Goal: Task Accomplishment & Management: Complete application form

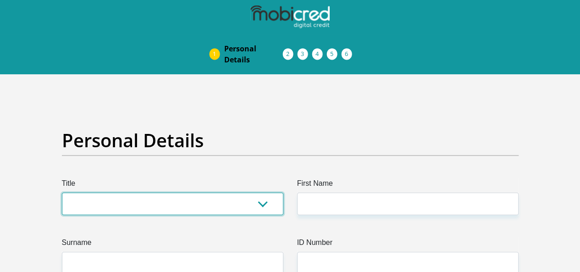
click at [247, 192] on select "Mr Ms Mrs Dr [PERSON_NAME]" at bounding box center [172, 203] width 221 height 22
select select "Ms"
click at [62, 192] on select "Mr Ms Mrs Dr [PERSON_NAME]" at bounding box center [172, 203] width 221 height 22
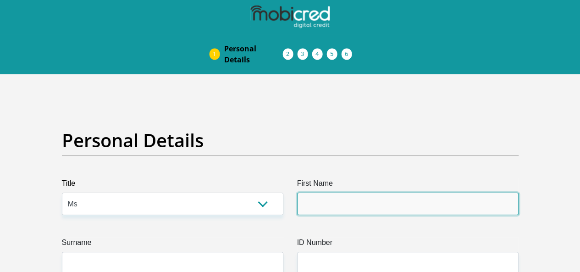
click at [357, 192] on input "First Name" at bounding box center [407, 203] width 221 height 22
type input "Shudufhadzo"
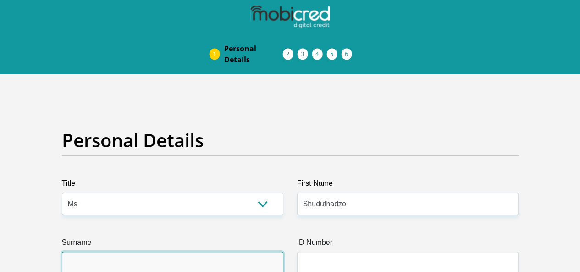
click at [190, 252] on input "Surname" at bounding box center [172, 263] width 221 height 22
type input "Mudau"
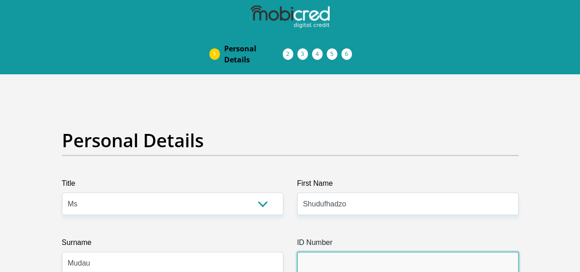
click at [332, 252] on input "ID Number" at bounding box center [407, 263] width 221 height 22
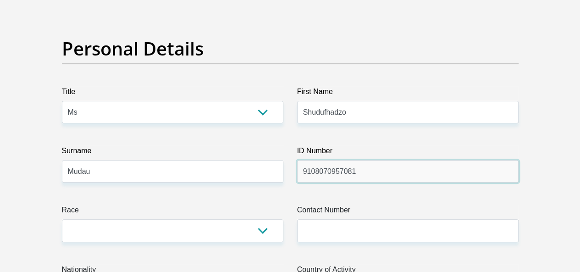
type input "9108070957081"
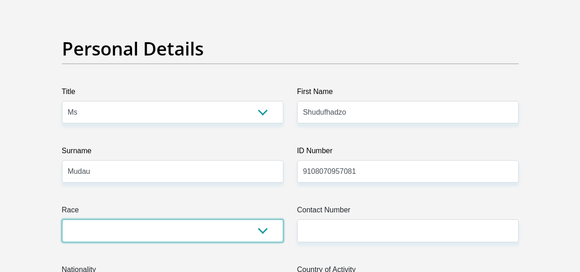
click at [223, 219] on select "Black Coloured Indian White Other" at bounding box center [172, 230] width 221 height 22
select select "1"
click at [62, 219] on select "Black Coloured Indian White Other" at bounding box center [172, 230] width 221 height 22
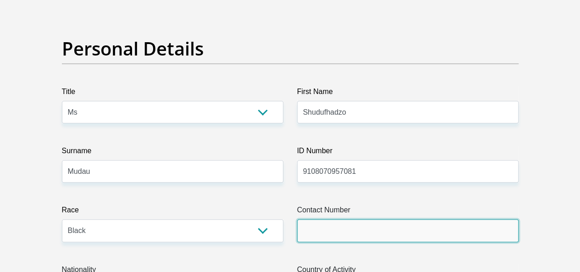
click at [321, 219] on input "Contact Number" at bounding box center [407, 230] width 221 height 22
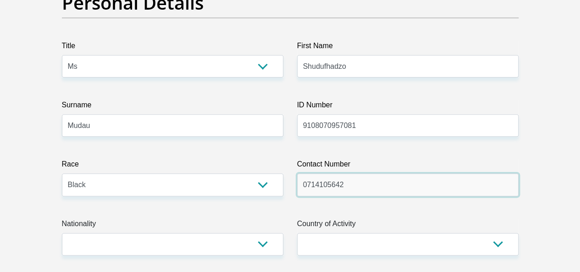
type input "0714105642"
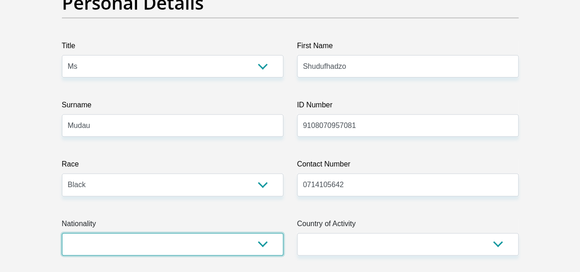
click at [250, 233] on select "[GEOGRAPHIC_DATA] [GEOGRAPHIC_DATA] [GEOGRAPHIC_DATA] [GEOGRAPHIC_DATA] [GEOGRA…" at bounding box center [172, 244] width 221 height 22
select select "ZAF"
click at [62, 233] on select "[GEOGRAPHIC_DATA] [GEOGRAPHIC_DATA] [GEOGRAPHIC_DATA] [GEOGRAPHIC_DATA] [GEOGRA…" at bounding box center [172, 244] width 221 height 22
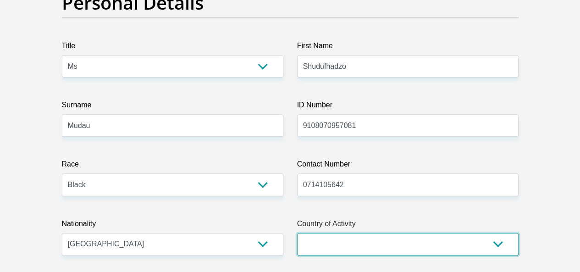
click at [356, 233] on select "[GEOGRAPHIC_DATA] [GEOGRAPHIC_DATA] [GEOGRAPHIC_DATA] [GEOGRAPHIC_DATA] [GEOGRA…" at bounding box center [407, 244] width 221 height 22
select select "ZAF"
click at [297, 233] on select "[GEOGRAPHIC_DATA] [GEOGRAPHIC_DATA] [GEOGRAPHIC_DATA] [GEOGRAPHIC_DATA] [GEOGRA…" at bounding box center [407, 244] width 221 height 22
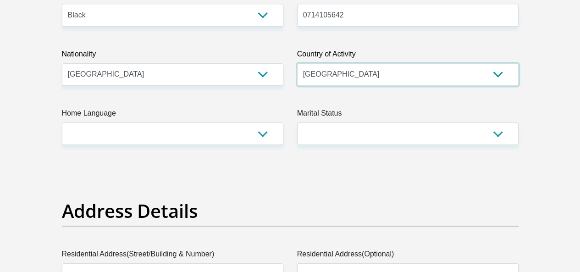
scroll to position [321, 0]
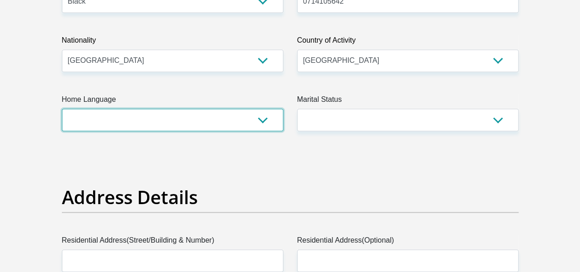
click at [251, 109] on select "Afrikaans English Sepedi South Ndebele Southern Sotho Swati Tsonga Tswana Venda…" at bounding box center [172, 120] width 221 height 22
select select "ven"
click at [62, 109] on select "Afrikaans English Sepedi South Ndebele Southern Sotho Swati Tsonga Tswana Venda…" at bounding box center [172, 120] width 221 height 22
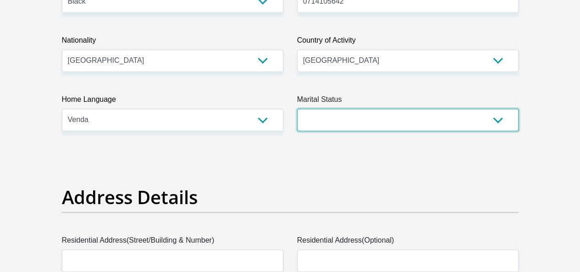
click at [357, 109] on select "Married ANC Single Divorced Widowed Married COP or Customary Law" at bounding box center [407, 120] width 221 height 22
select select "2"
click at [297, 109] on select "Married ANC Single Divorced Widowed Married COP or Customary Law" at bounding box center [407, 120] width 221 height 22
click at [332, 109] on select "Married ANC Single Divorced Widowed Married COP or Customary Law" at bounding box center [407, 120] width 221 height 22
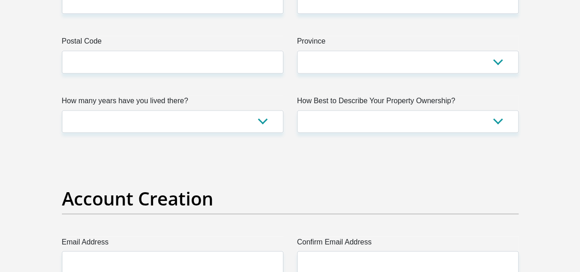
scroll to position [641, 0]
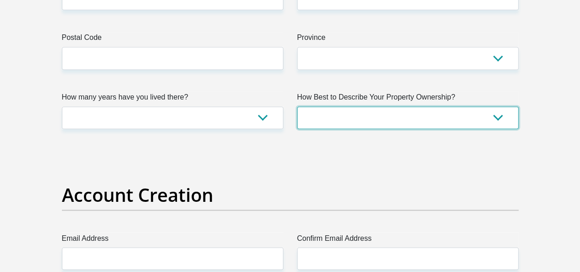
click at [350, 106] on select "Owned Rented Family Owned Company Dwelling" at bounding box center [407, 117] width 221 height 22
select select "Rented"
click at [297, 106] on select "Owned Rented Family Owned Company Dwelling" at bounding box center [407, 117] width 221 height 22
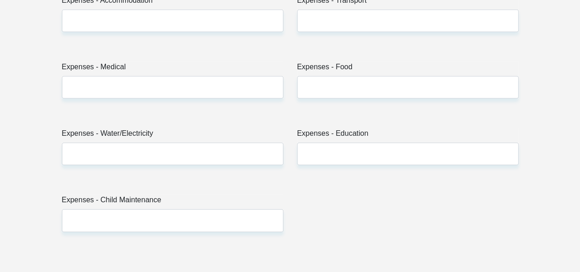
scroll to position [1420, 0]
